Goal: Contribute content: Contribute content

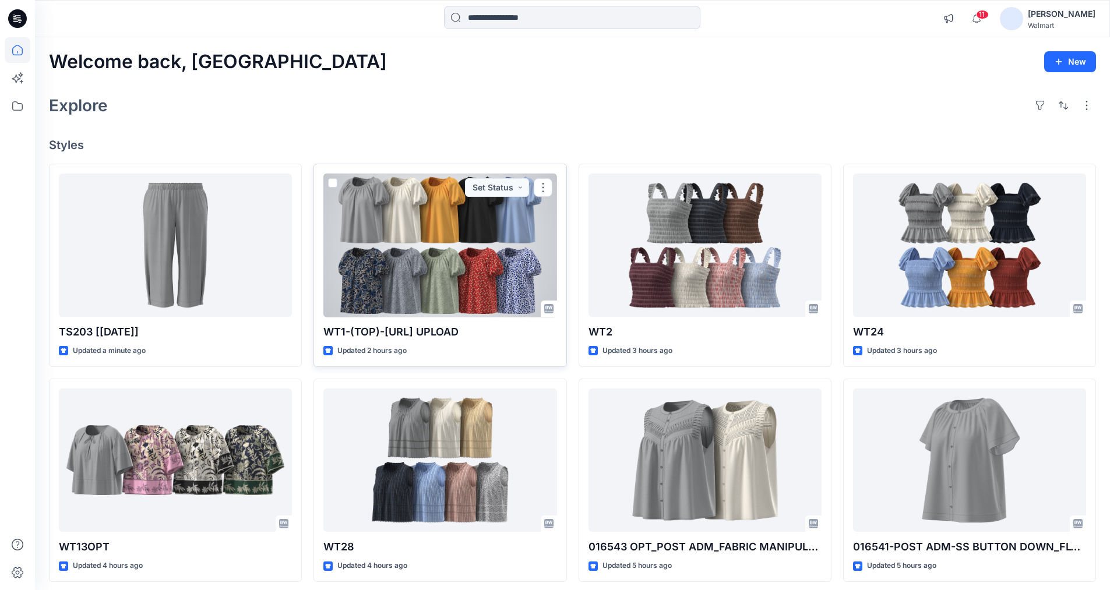
click at [443, 228] on div at bounding box center [439, 246] width 233 height 144
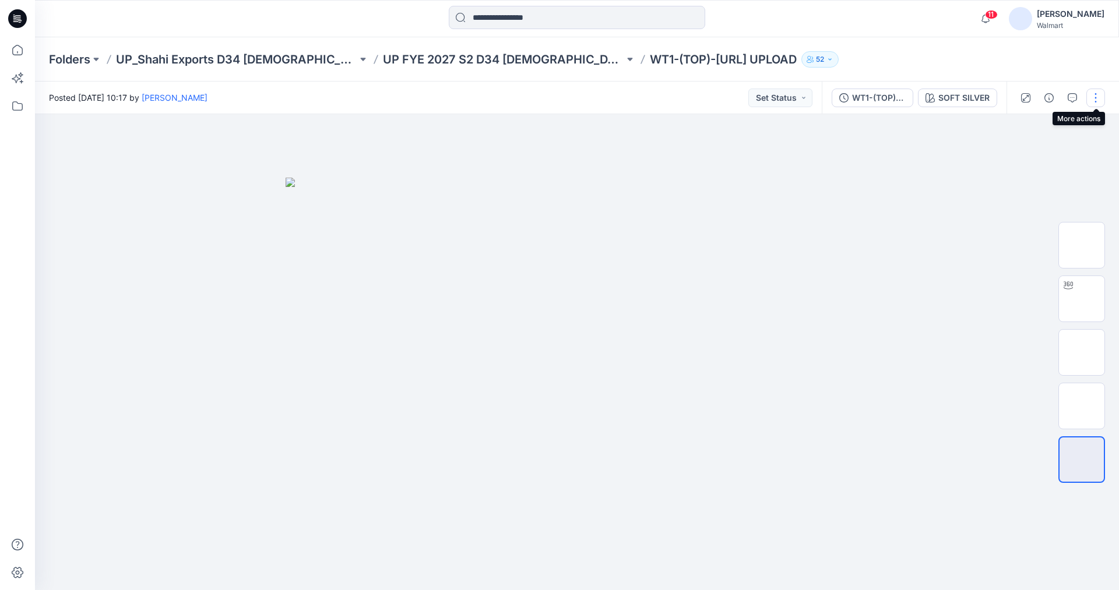
click at [1092, 97] on button "button" at bounding box center [1095, 98] width 19 height 19
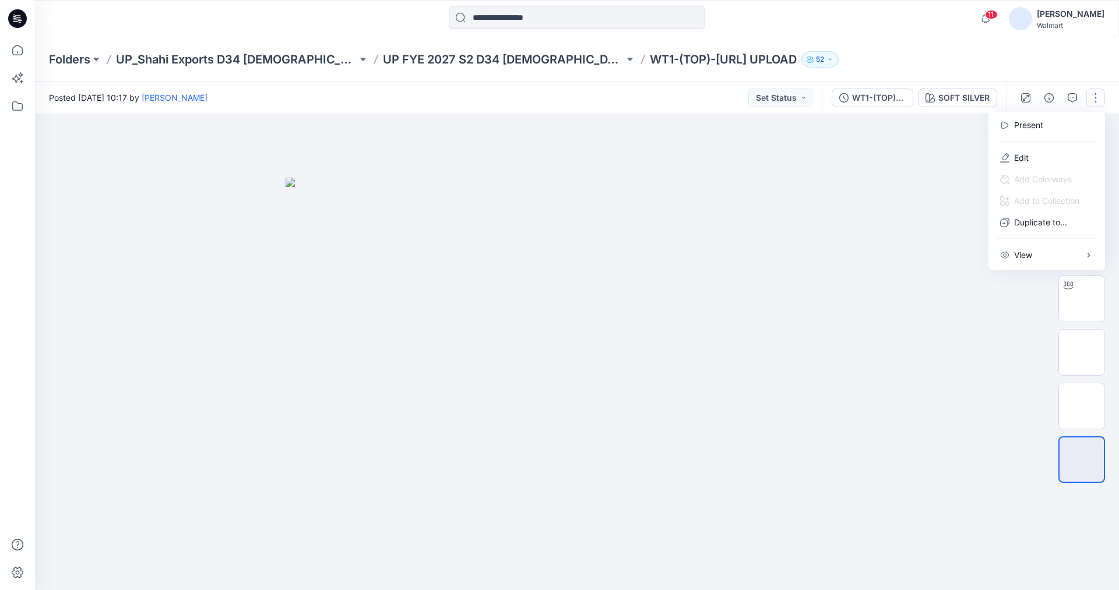
click at [1024, 155] on p "Edit" at bounding box center [1021, 158] width 15 height 12
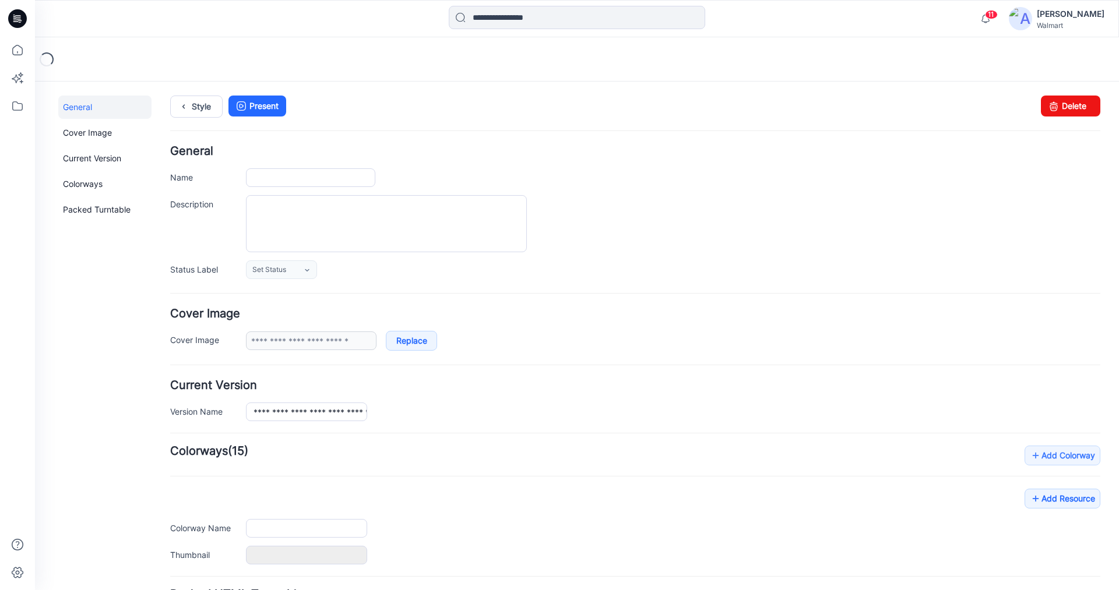
type input "**********"
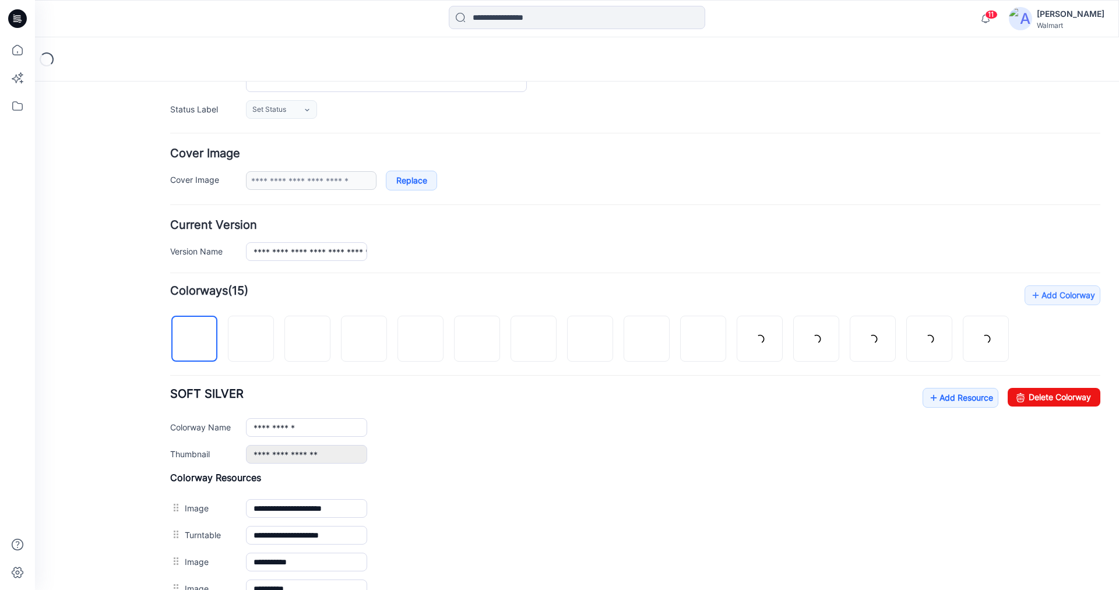
scroll to position [283, 0]
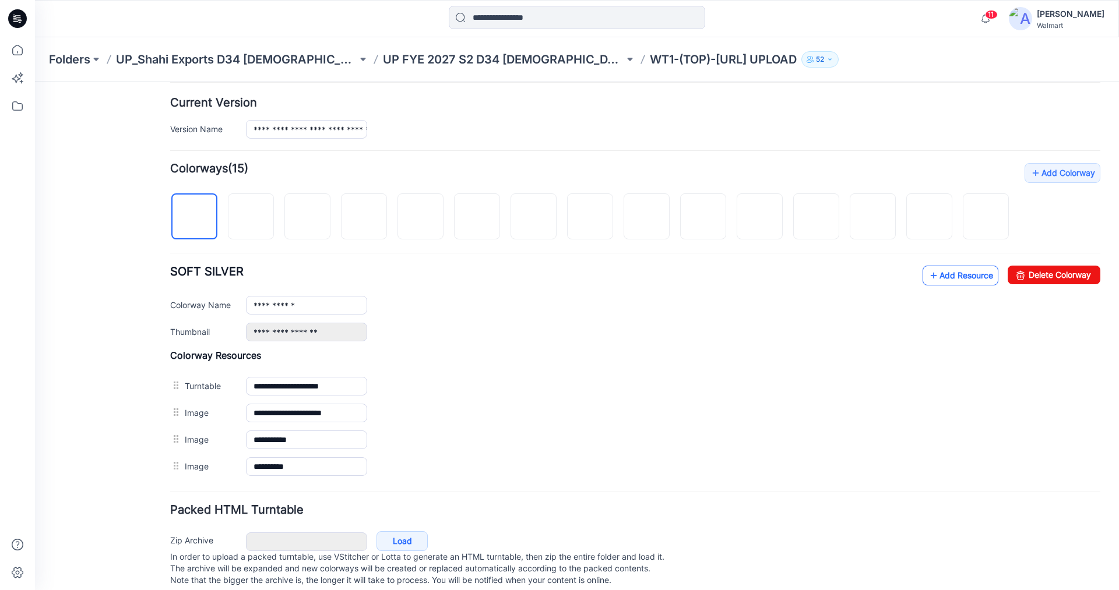
click at [944, 286] on link "Add Resource" at bounding box center [961, 276] width 76 height 20
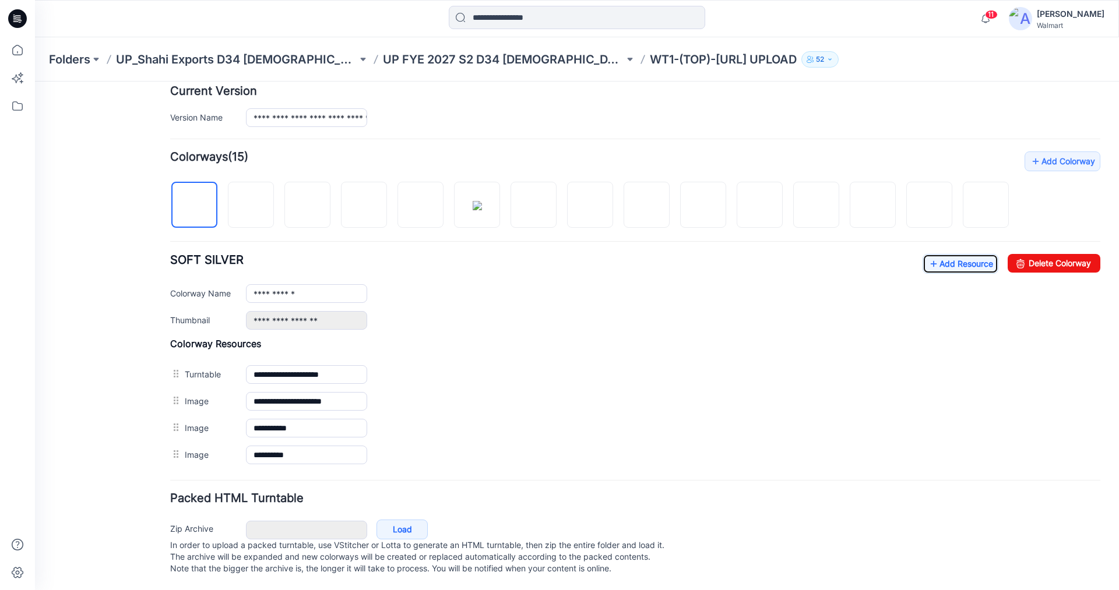
scroll to position [319, 0]
click at [948, 254] on link "Add Resource" at bounding box center [961, 264] width 76 height 20
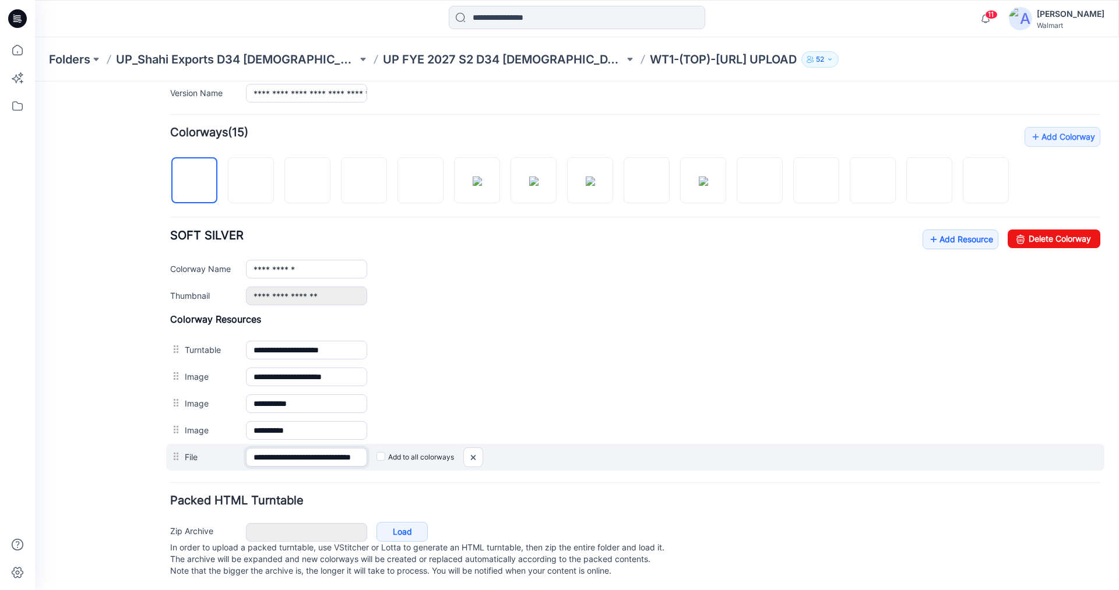
scroll to position [0, 44]
drag, startPoint x: 325, startPoint y: 471, endPoint x: 415, endPoint y: 472, distance: 89.8
click at [415, 471] on div "**********" at bounding box center [635, 457] width 938 height 27
click at [339, 467] on input "**********" at bounding box center [306, 457] width 121 height 19
drag, startPoint x: 309, startPoint y: 471, endPoint x: 385, endPoint y: 471, distance: 75.8
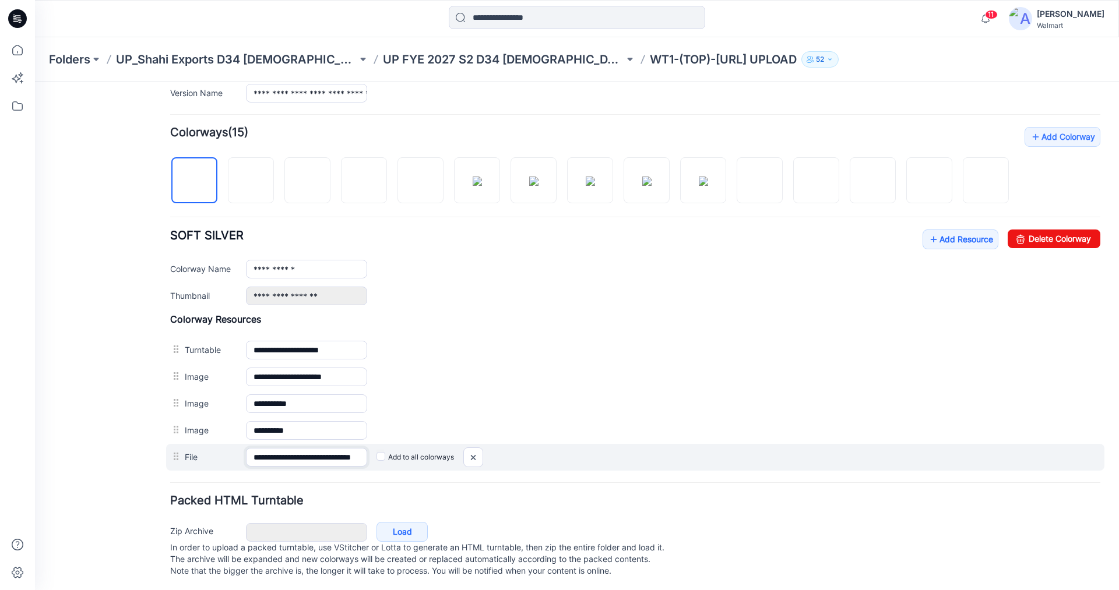
click at [385, 471] on div "**********" at bounding box center [635, 457] width 938 height 27
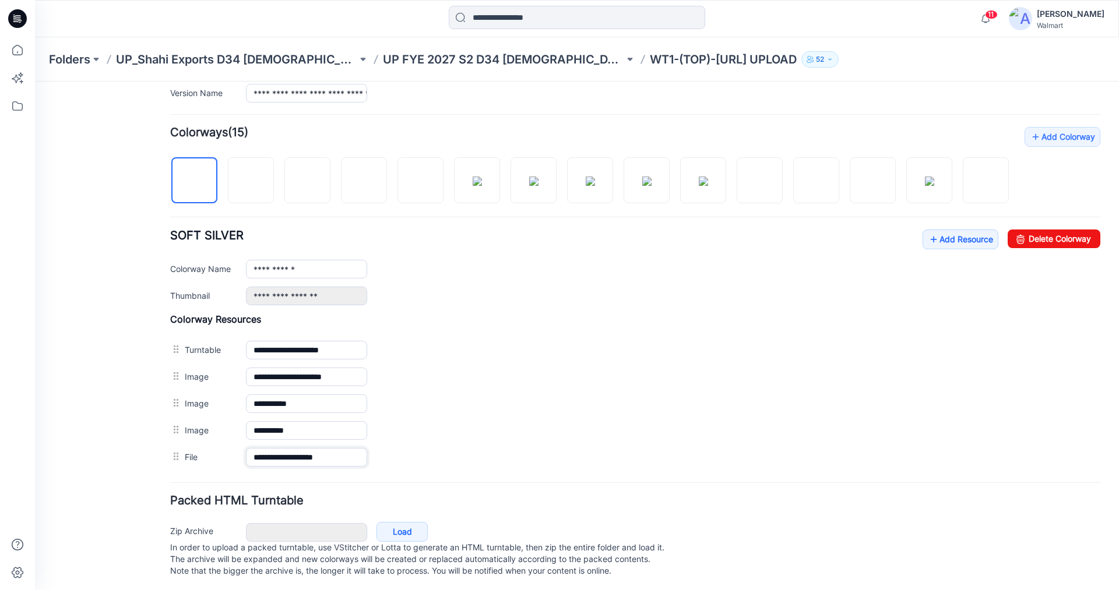
type input "**********"
click at [420, 506] on h4 "Packed HTML Turntable" at bounding box center [635, 500] width 930 height 11
click at [251, 181] on img at bounding box center [251, 181] width 0 height 0
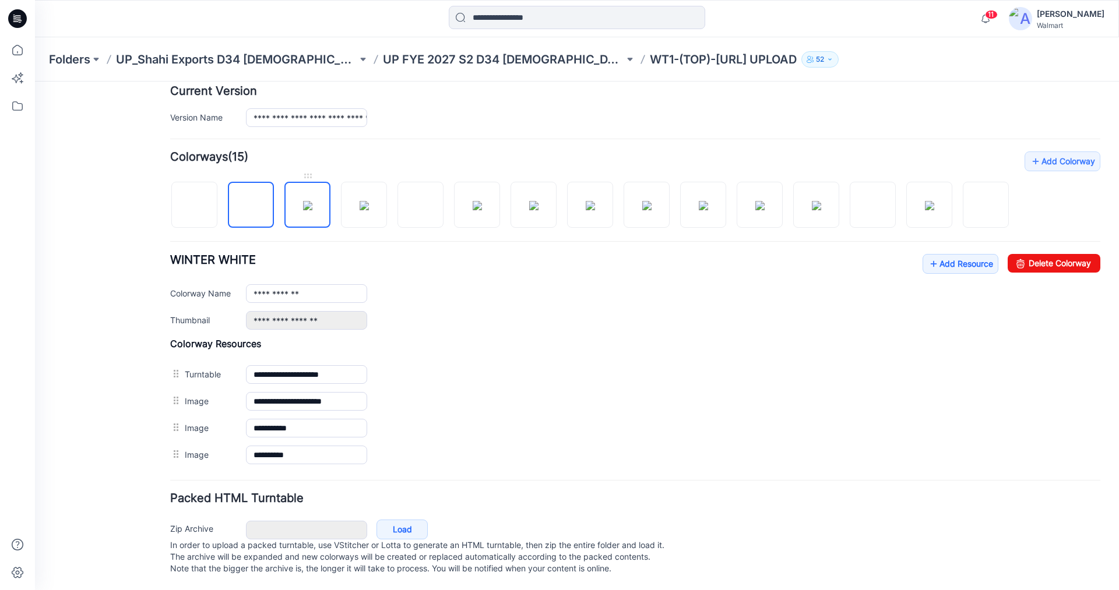
click at [304, 201] on img at bounding box center [307, 205] width 9 height 9
click at [360, 206] on img at bounding box center [364, 205] width 9 height 9
click at [421, 206] on img at bounding box center [421, 206] width 0 height 0
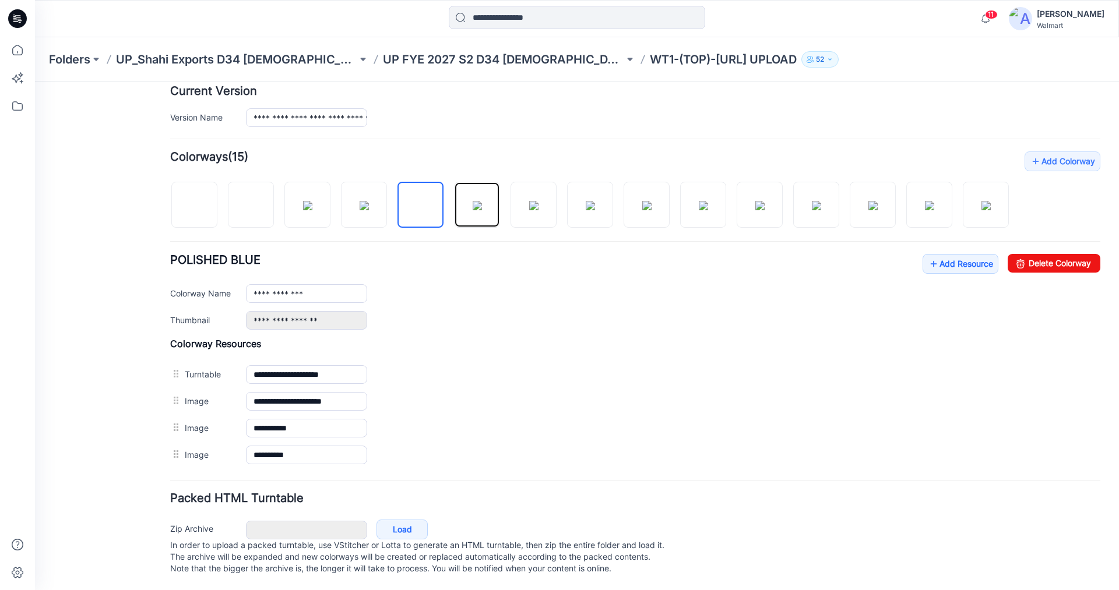
click at [473, 201] on img at bounding box center [477, 205] width 9 height 9
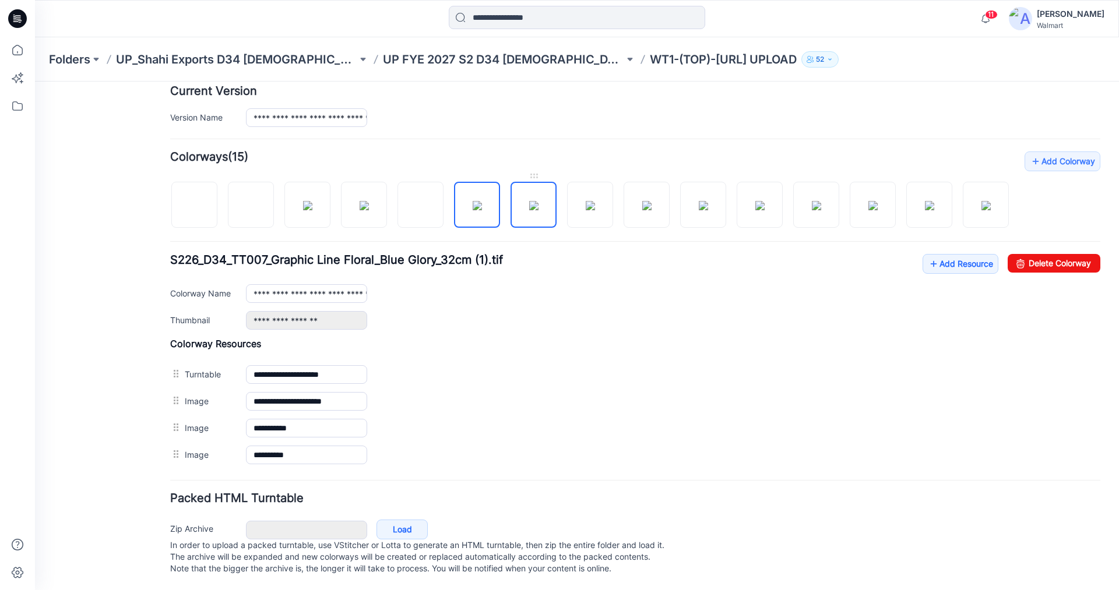
click at [531, 201] on img at bounding box center [533, 205] width 9 height 9
click at [595, 201] on img at bounding box center [590, 205] width 9 height 9
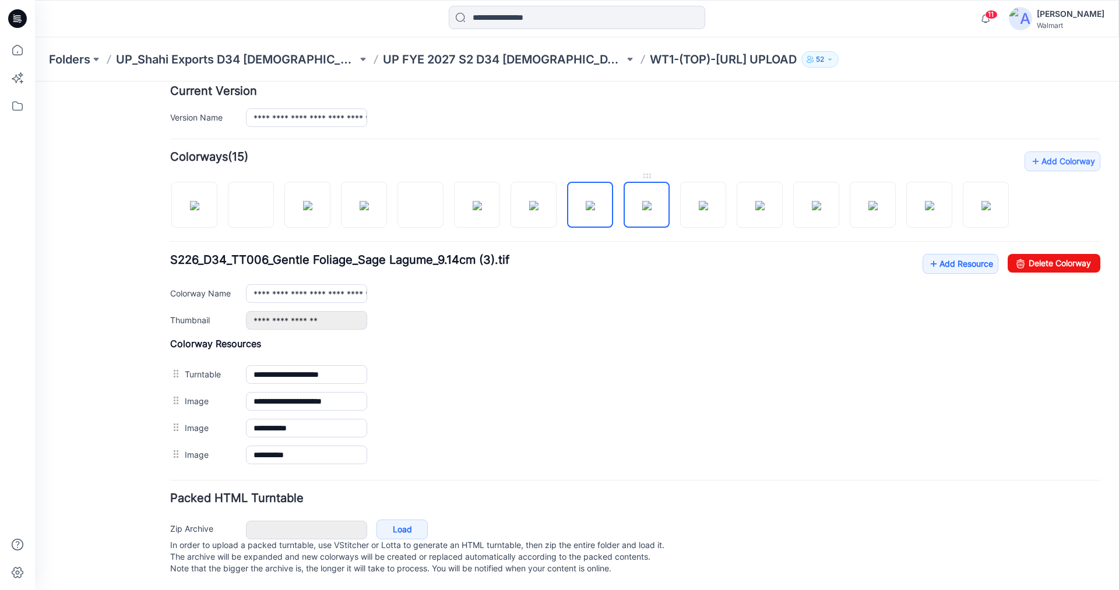
click at [642, 201] on img at bounding box center [646, 205] width 9 height 9
click at [699, 201] on img at bounding box center [703, 205] width 9 height 9
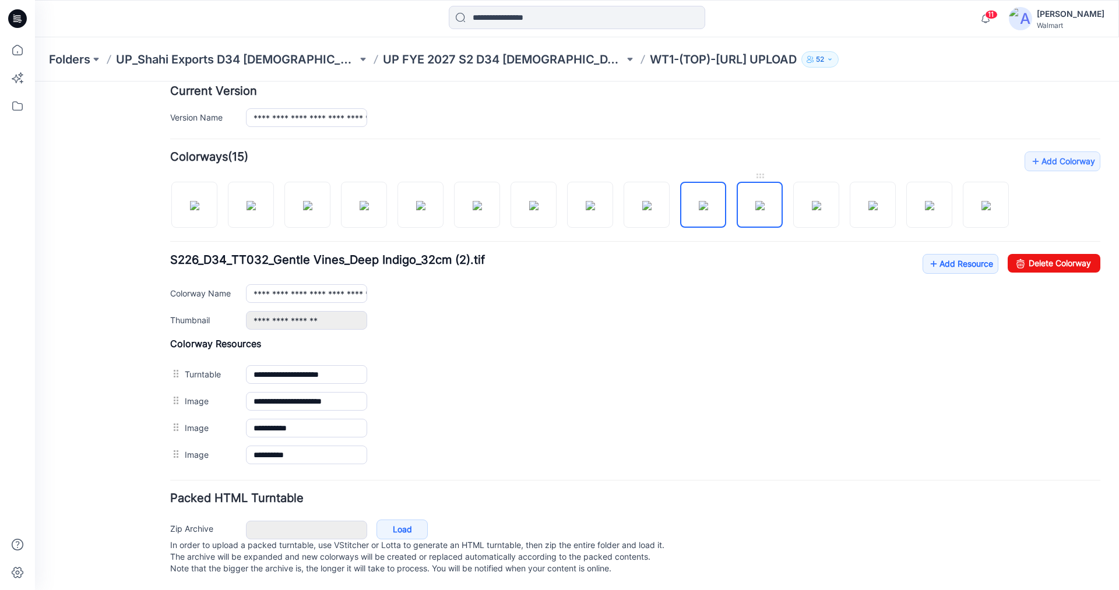
click at [759, 201] on img at bounding box center [759, 205] width 9 height 9
click at [821, 201] on img at bounding box center [816, 205] width 9 height 9
click at [868, 201] on img at bounding box center [872, 205] width 9 height 9
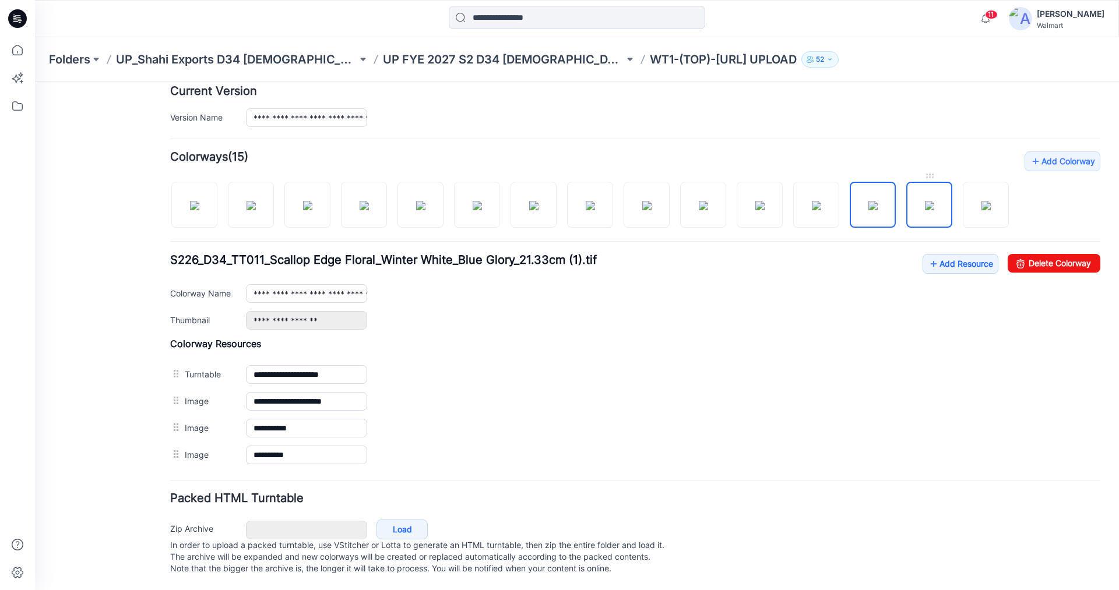
click at [930, 201] on img at bounding box center [929, 205] width 9 height 9
click at [989, 201] on img at bounding box center [985, 205] width 9 height 9
type input "**********"
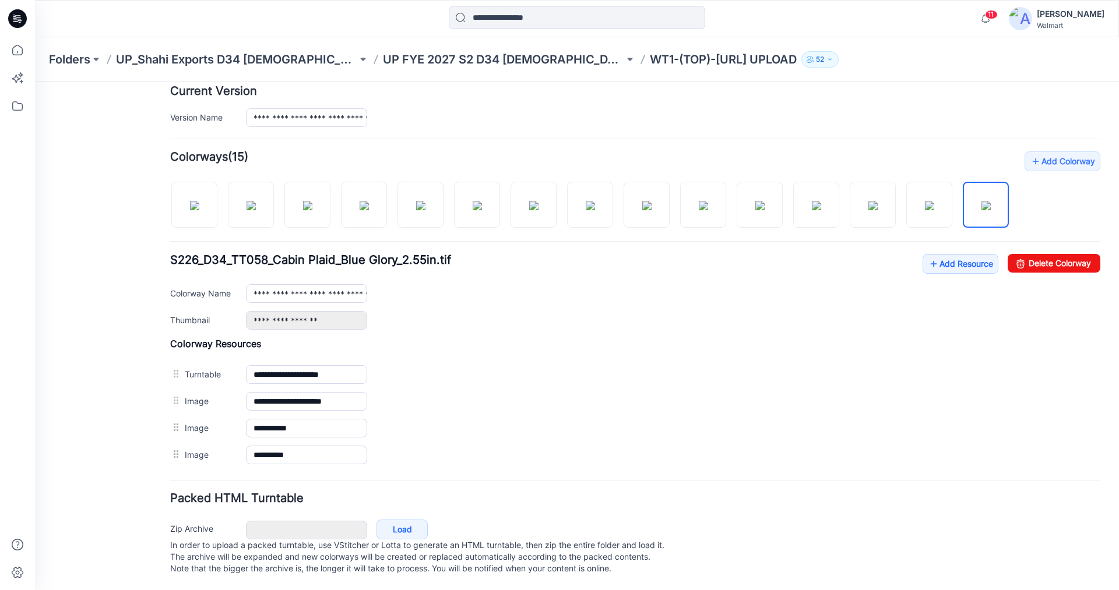
click at [637, 497] on div "Packed HTML Turntable Zip Archive Cancel Load In order to upload a packed turnt…" at bounding box center [635, 536] width 930 height 86
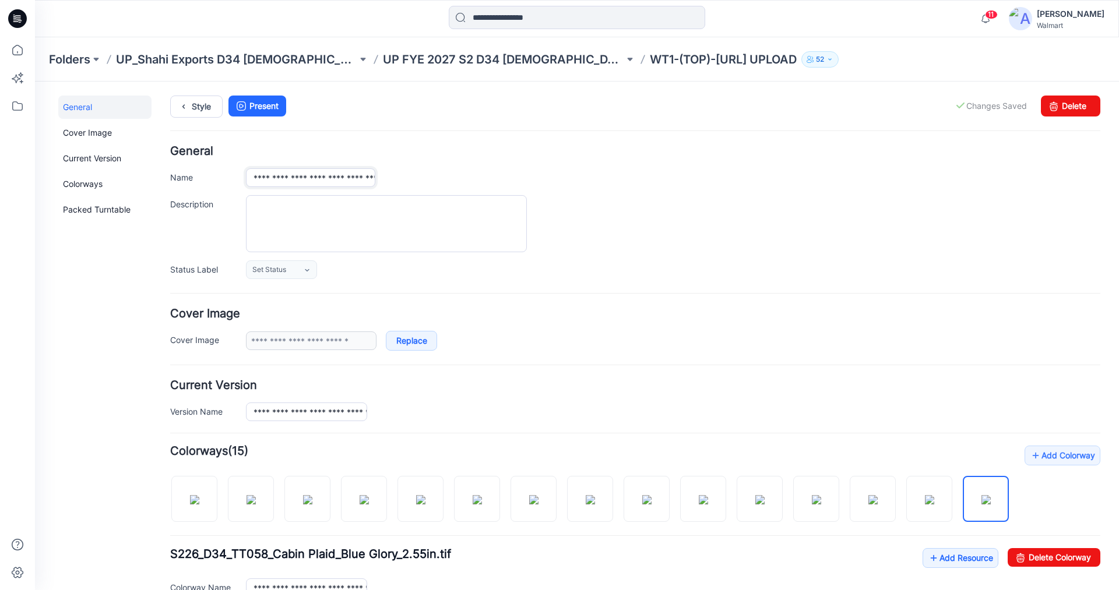
click at [316, 178] on input "**********" at bounding box center [310, 177] width 129 height 19
drag, startPoint x: 295, startPoint y: 176, endPoint x: 378, endPoint y: 184, distance: 82.6
click at [378, 184] on div "**********" at bounding box center [673, 177] width 854 height 19
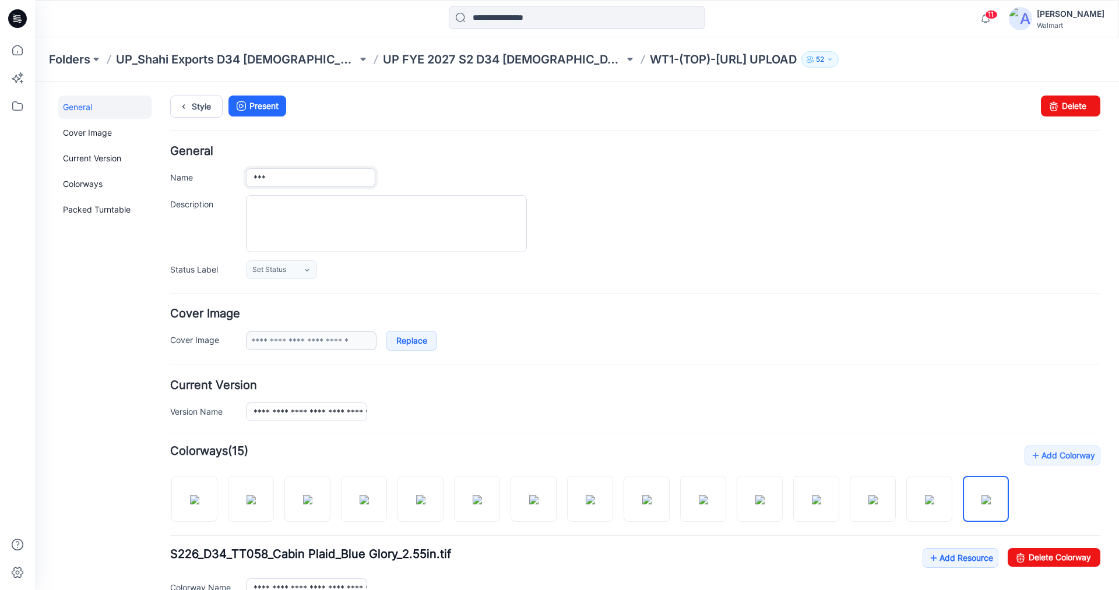
type input "***"
click at [494, 152] on h4 "General" at bounding box center [635, 151] width 930 height 11
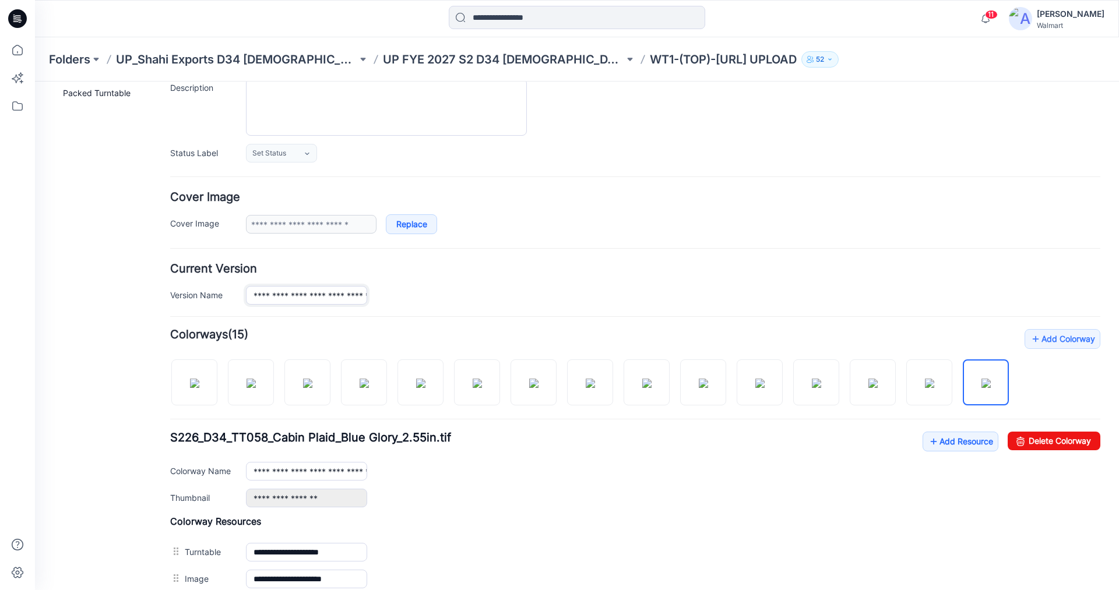
scroll to position [0, 44]
drag, startPoint x: 272, startPoint y: 298, endPoint x: 382, endPoint y: 294, distance: 110.2
click at [382, 294] on div "**********" at bounding box center [673, 295] width 854 height 19
type input "***"
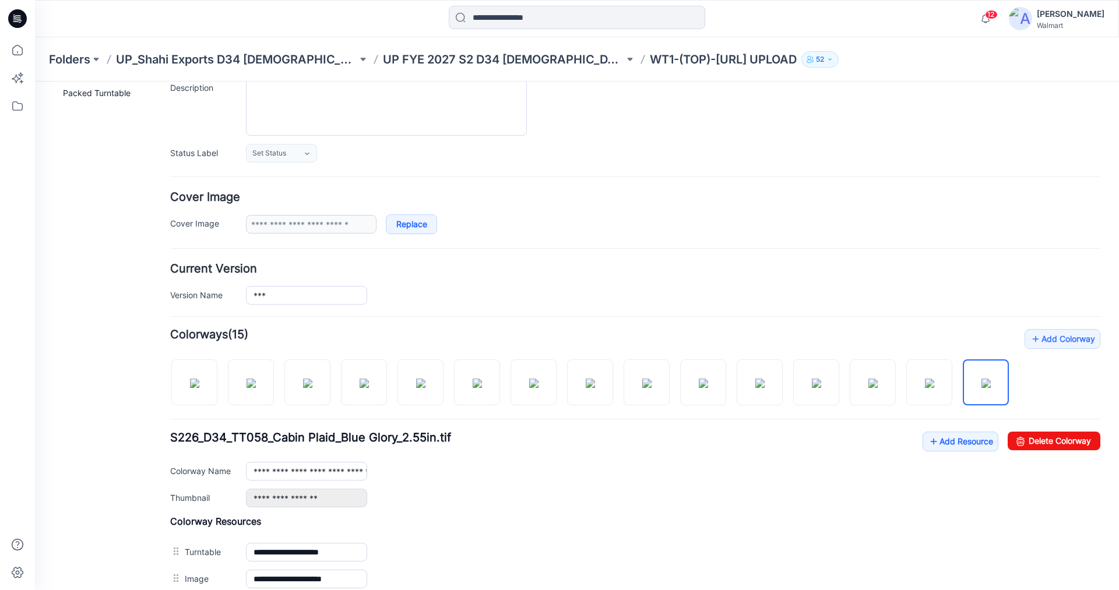
click at [482, 268] on h4 "Current Version" at bounding box center [635, 268] width 930 height 11
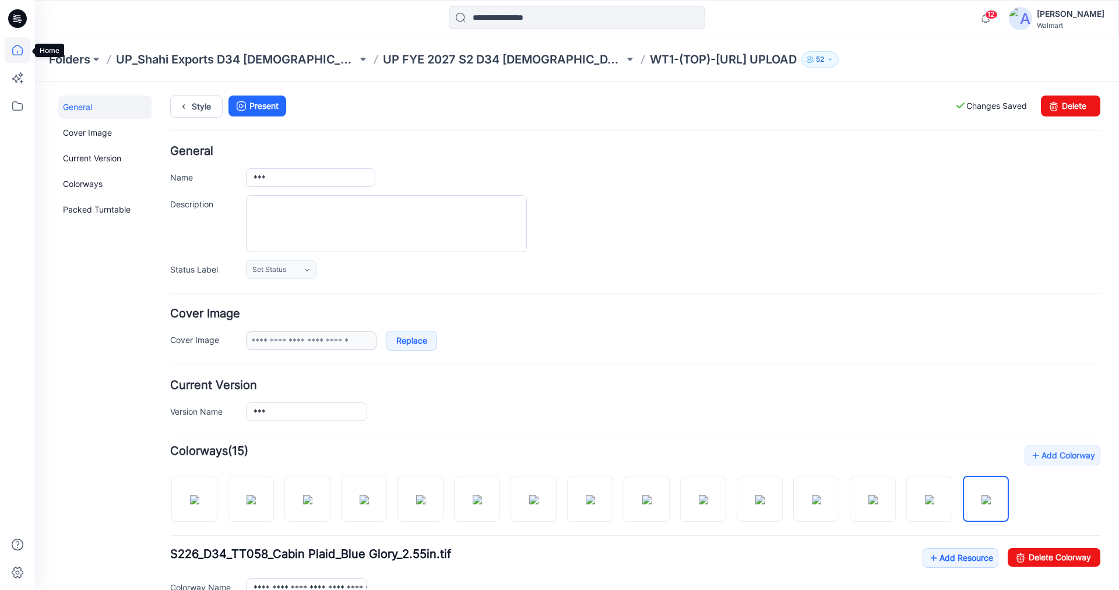
click at [16, 48] on icon at bounding box center [18, 50] width 26 height 26
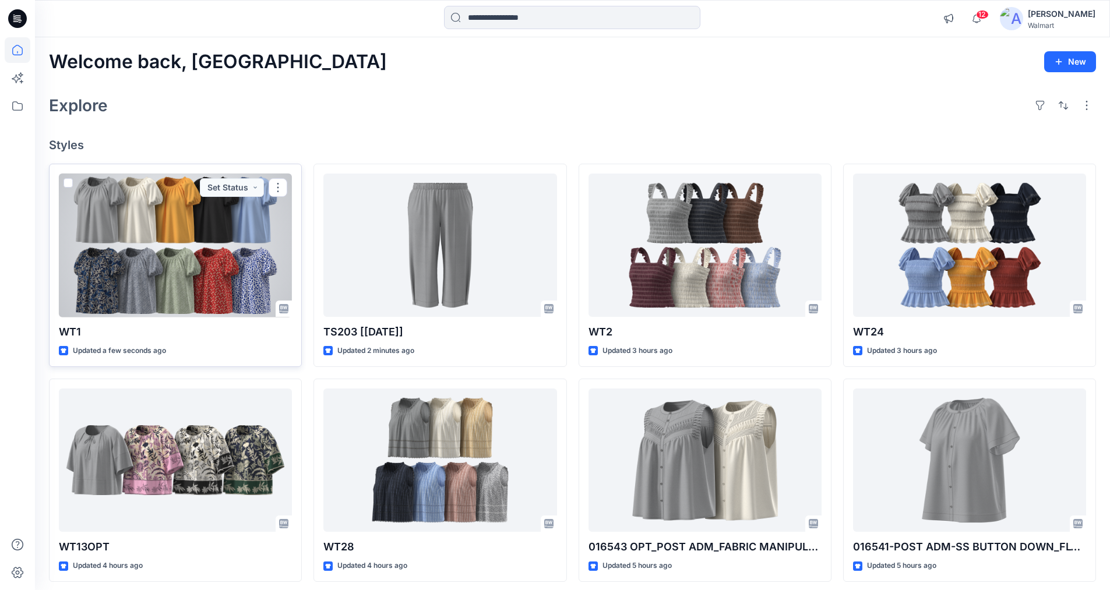
click at [177, 241] on div at bounding box center [175, 246] width 233 height 144
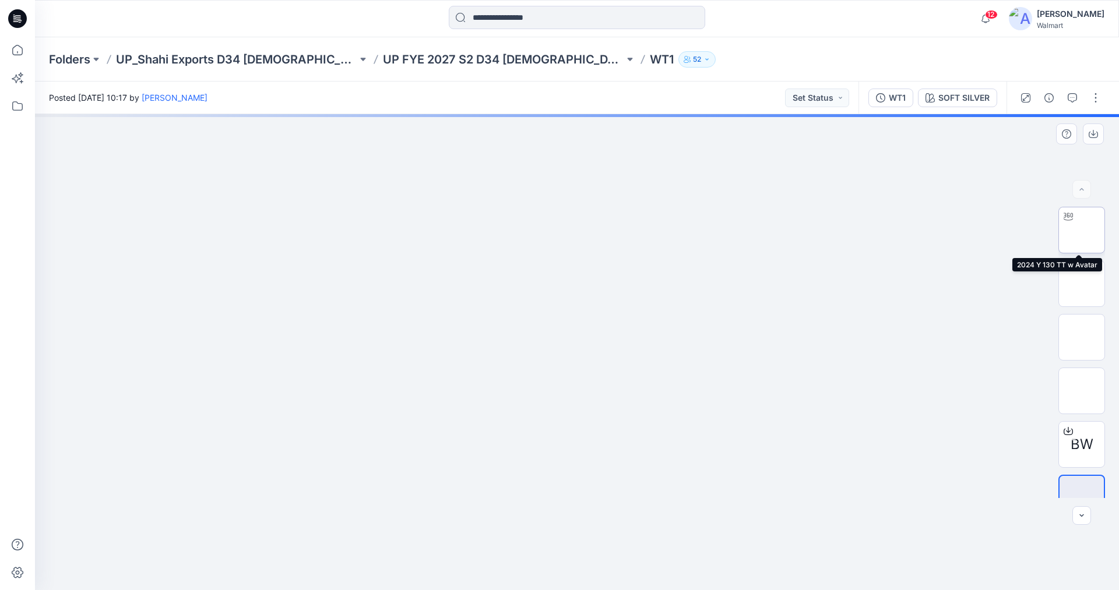
click at [1082, 230] on img at bounding box center [1082, 230] width 0 height 0
drag, startPoint x: 562, startPoint y: 266, endPoint x: 556, endPoint y: 351, distance: 85.3
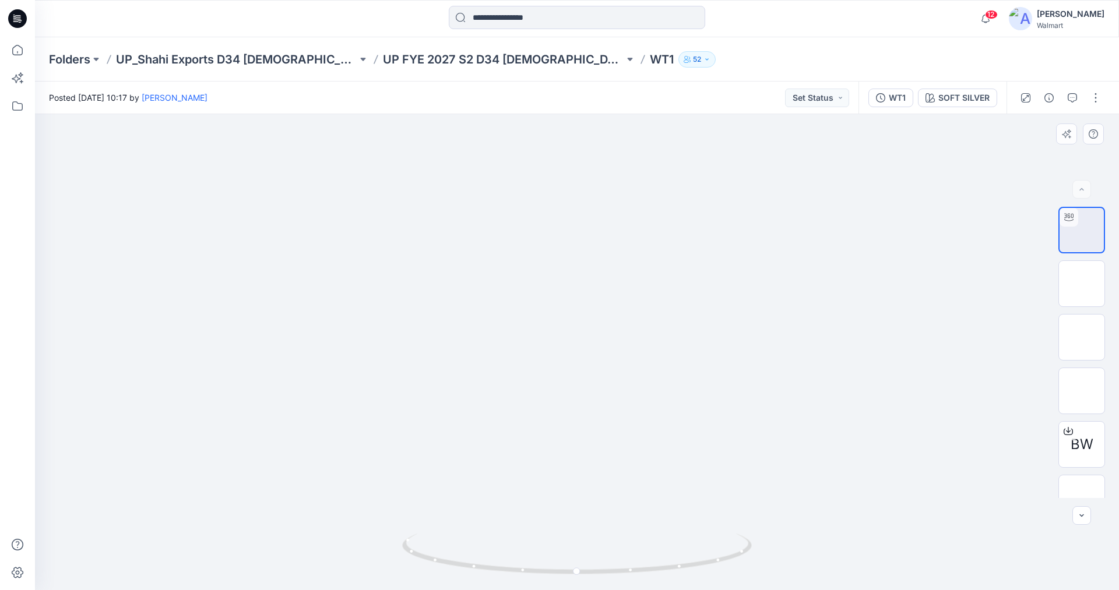
drag, startPoint x: 570, startPoint y: 361, endPoint x: 571, endPoint y: 270, distance: 91.5
drag, startPoint x: 588, startPoint y: 349, endPoint x: 579, endPoint y: 301, distance: 48.0
drag, startPoint x: 578, startPoint y: 360, endPoint x: 579, endPoint y: 350, distance: 10.5
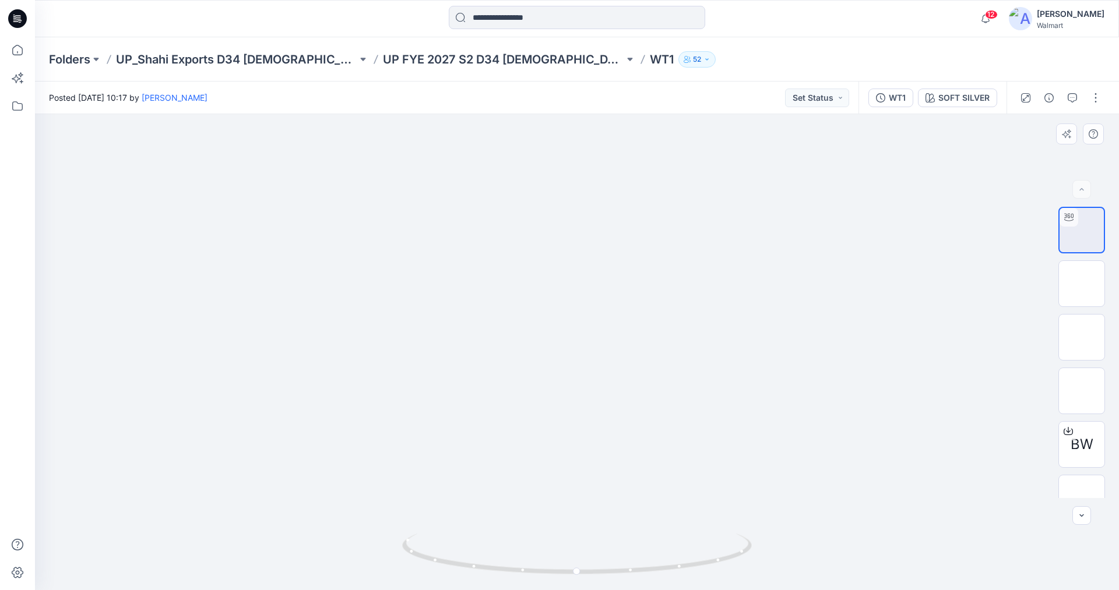
drag, startPoint x: 589, startPoint y: 321, endPoint x: 576, endPoint y: 360, distance: 40.7
drag, startPoint x: 568, startPoint y: 211, endPoint x: 573, endPoint y: 335, distance: 123.7
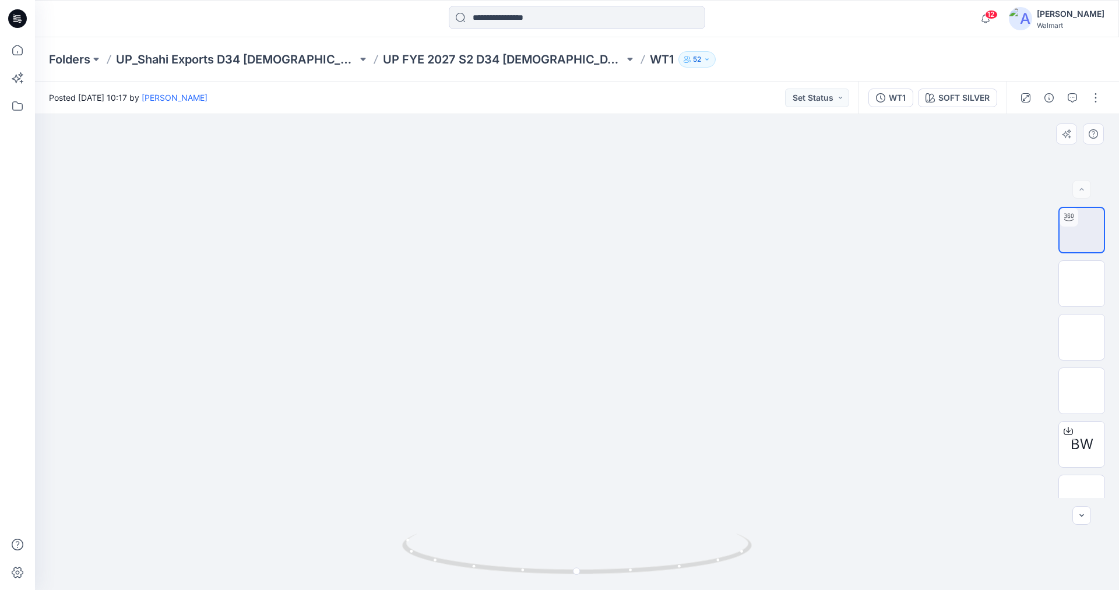
drag, startPoint x: 622, startPoint y: 389, endPoint x: 617, endPoint y: 361, distance: 28.4
drag, startPoint x: 611, startPoint y: 398, endPoint x: 613, endPoint y: 349, distance: 49.6
click at [956, 105] on button "SOFT SILVER" at bounding box center [957, 98] width 79 height 19
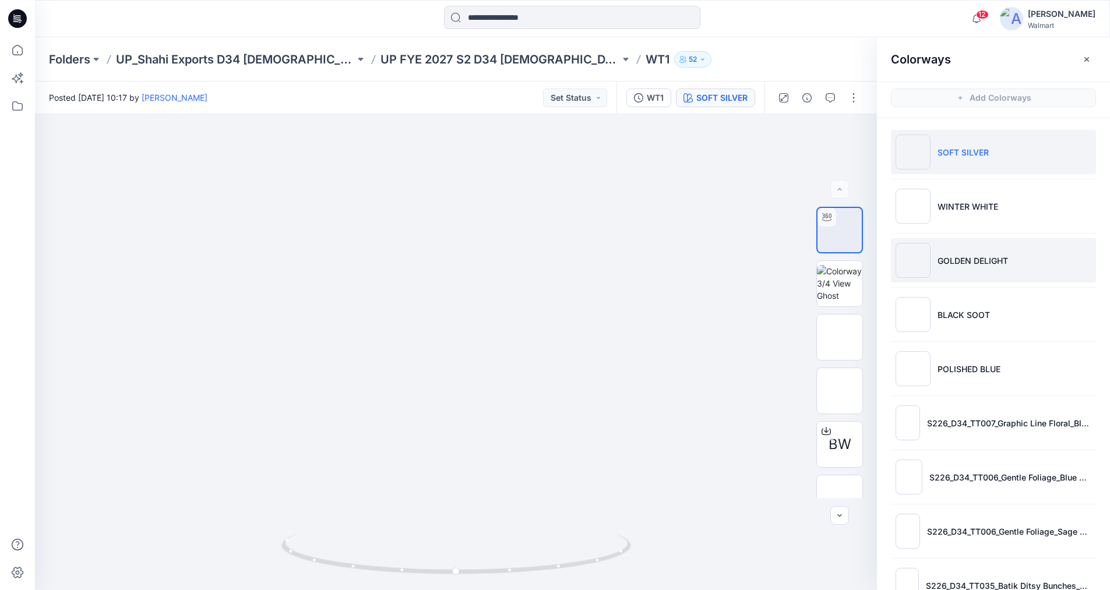
click at [923, 256] on img at bounding box center [913, 260] width 35 height 35
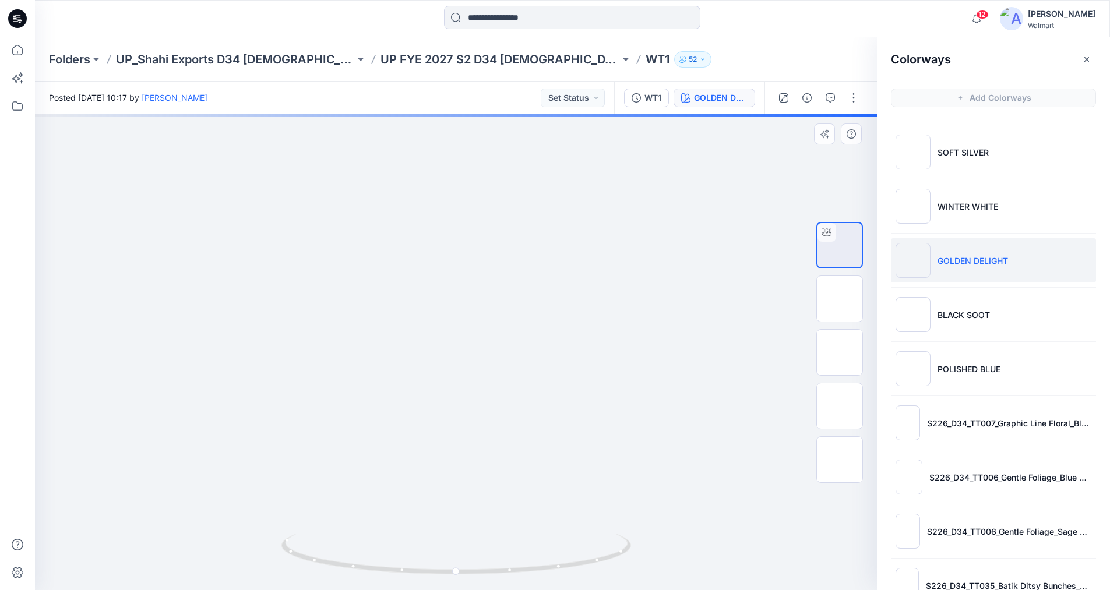
drag, startPoint x: 477, startPoint y: 302, endPoint x: 497, endPoint y: 355, distance: 56.8
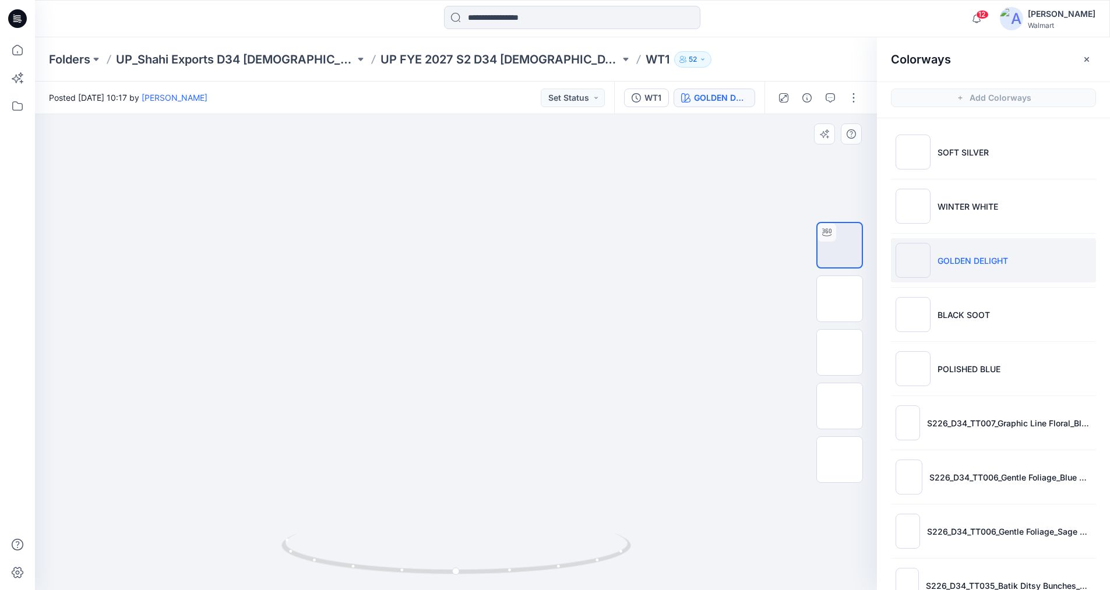
drag, startPoint x: 527, startPoint y: 376, endPoint x: 515, endPoint y: 259, distance: 117.3
drag, startPoint x: 502, startPoint y: 291, endPoint x: 498, endPoint y: 234, distance: 57.3
drag, startPoint x: 487, startPoint y: 298, endPoint x: 498, endPoint y: 438, distance: 139.7
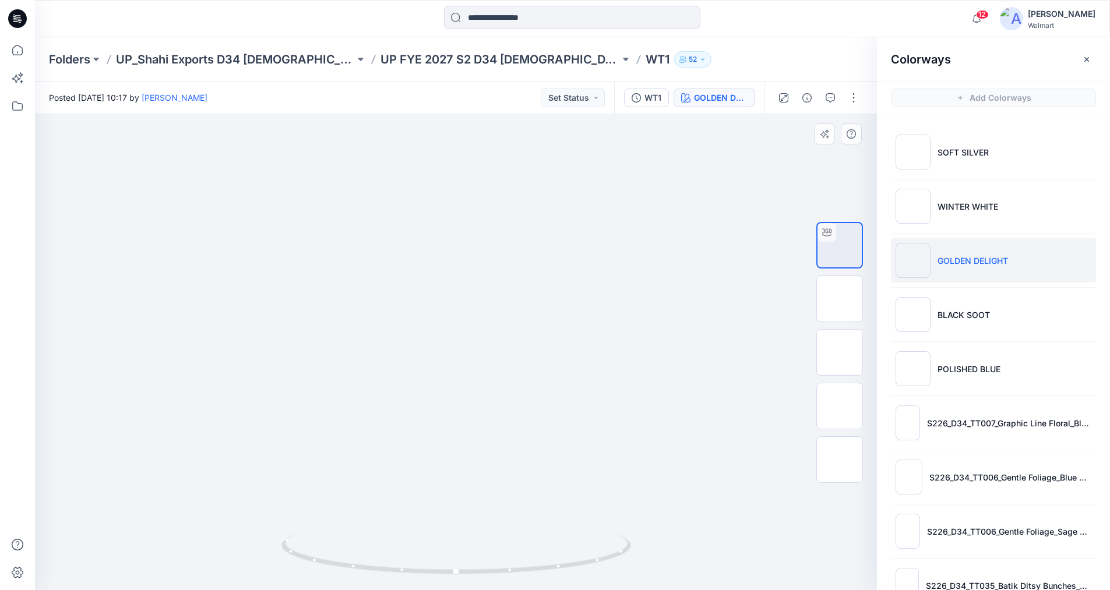
drag, startPoint x: 513, startPoint y: 251, endPoint x: 513, endPoint y: 409, distance: 157.9
drag, startPoint x: 526, startPoint y: 295, endPoint x: 531, endPoint y: 385, distance: 89.3
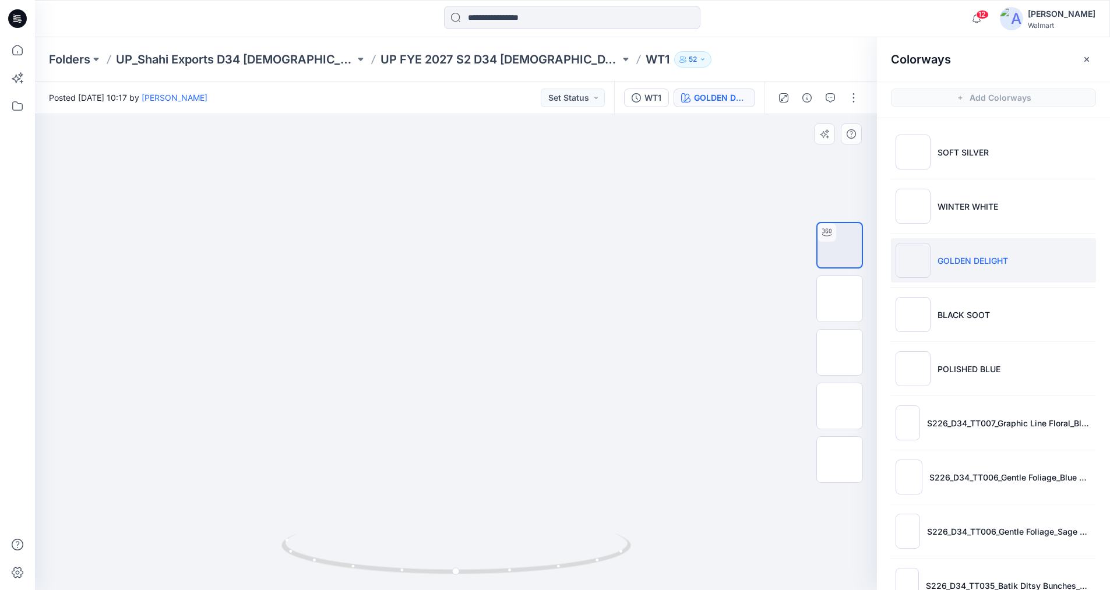
drag, startPoint x: 547, startPoint y: 354, endPoint x: 536, endPoint y: 273, distance: 81.7
